Goal: Answer question/provide support

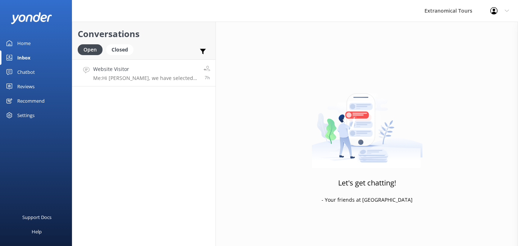
click at [159, 70] on h4 "Website Visitor" at bounding box center [145, 69] width 105 height 8
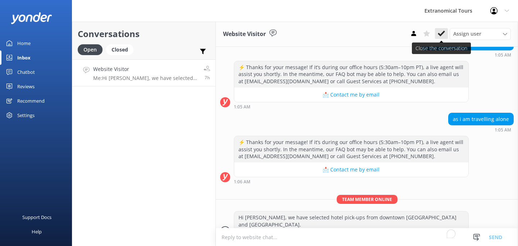
scroll to position [278, 0]
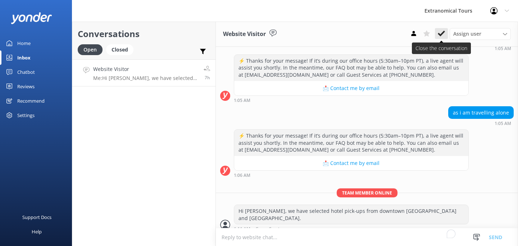
click at [444, 32] on icon at bounding box center [441, 33] width 7 height 7
